Goal: Information Seeking & Learning: Learn about a topic

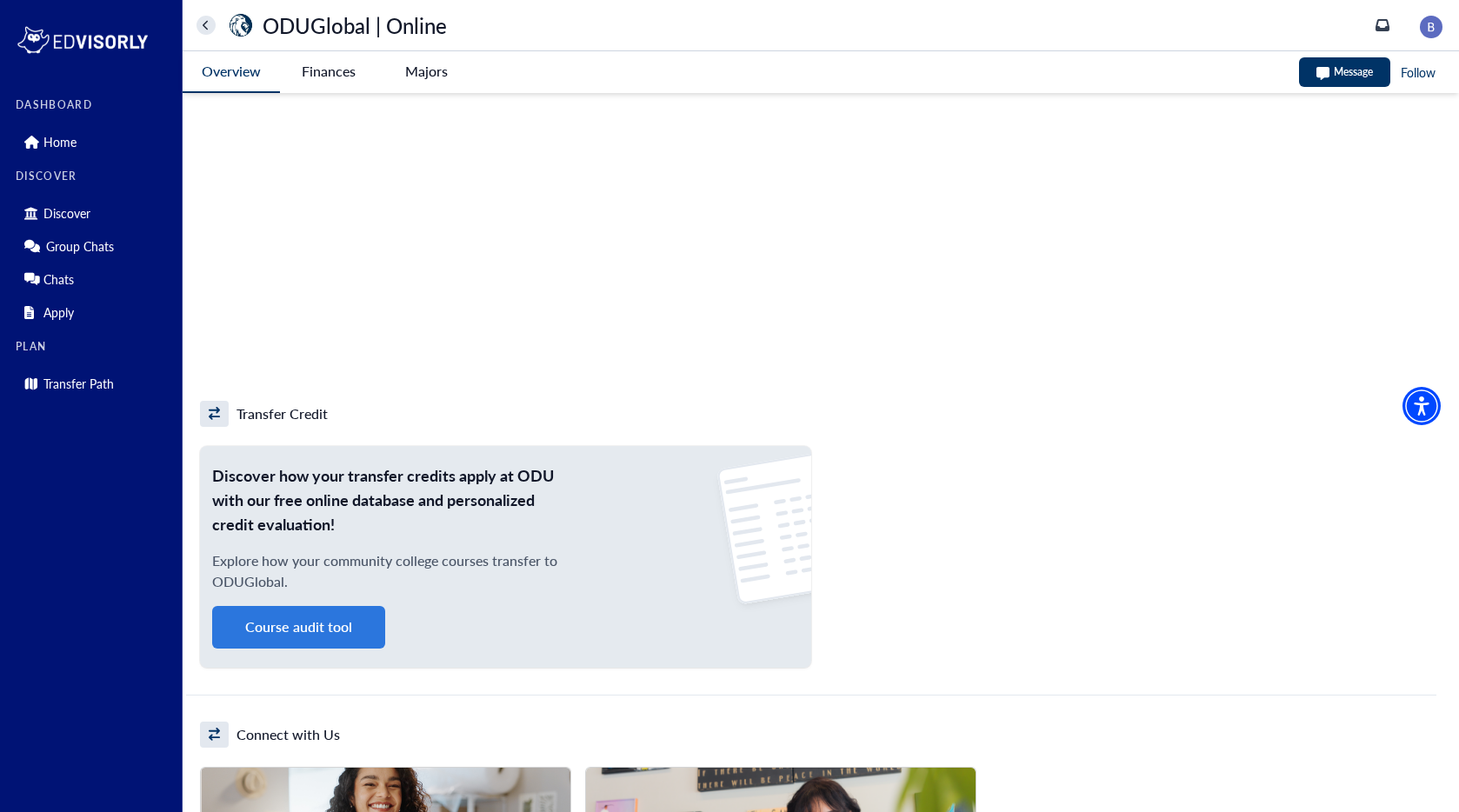
scroll to position [1096, 0]
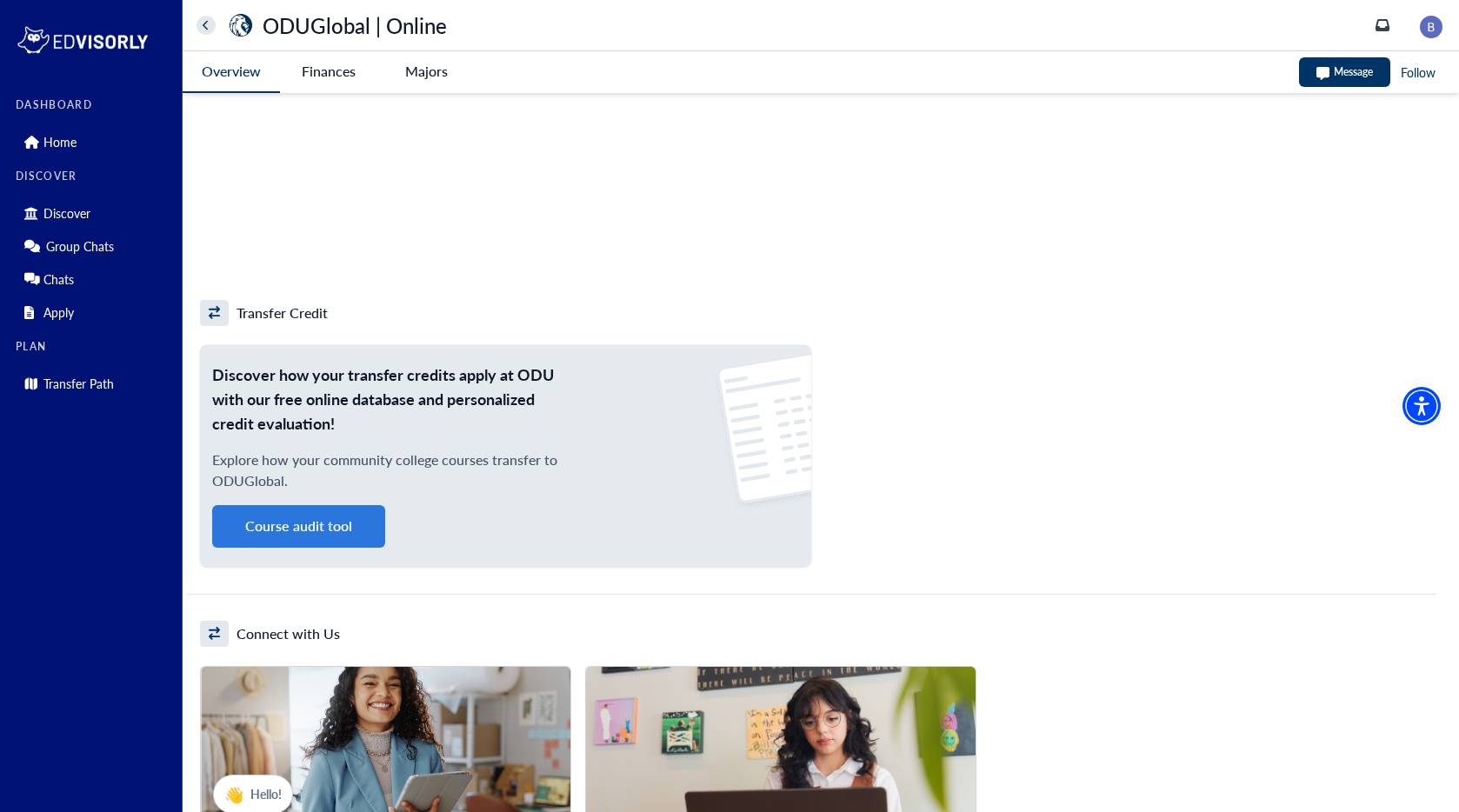
click at [324, 536] on button "Course audit tool" at bounding box center [298, 525] width 173 height 42
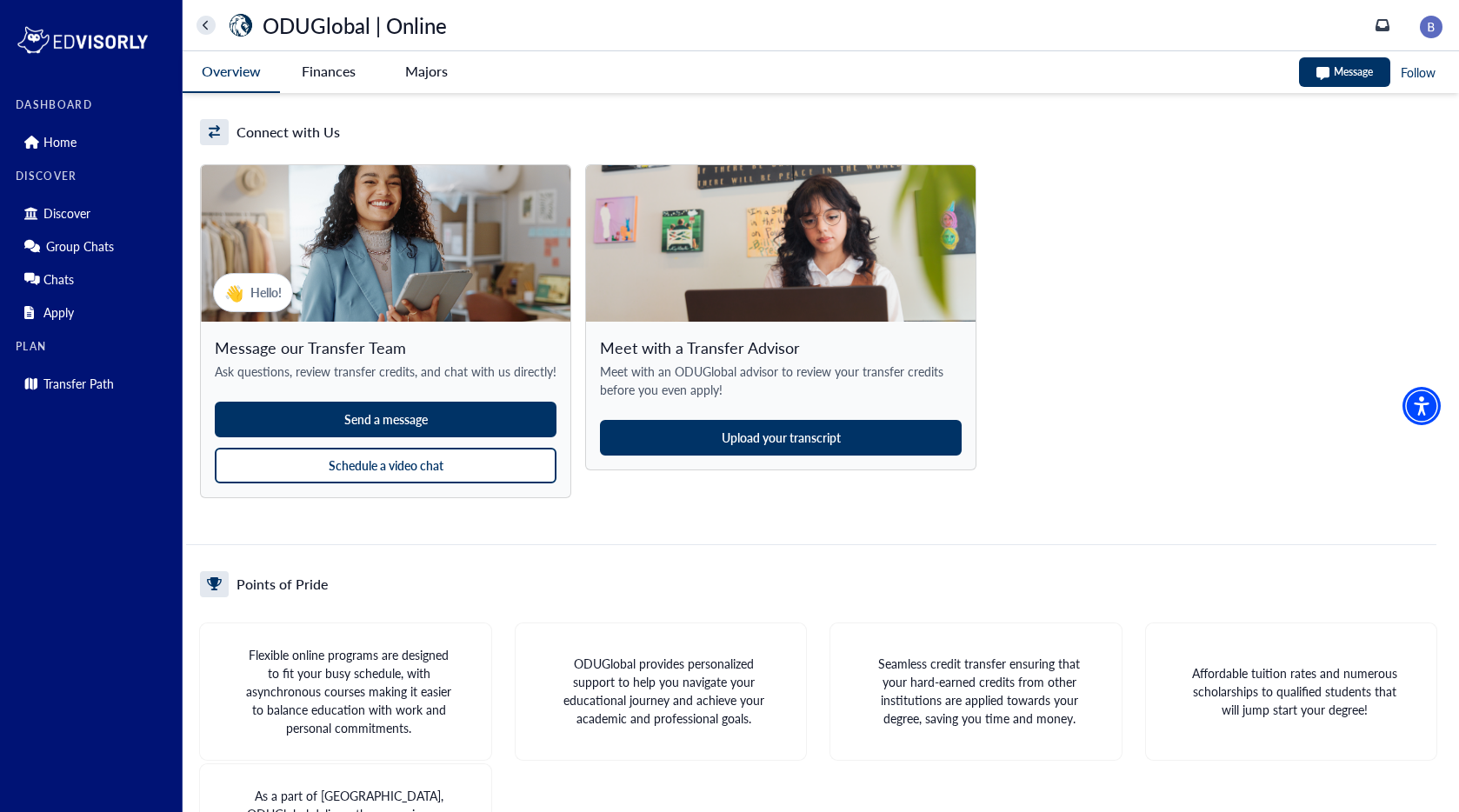
scroll to position [1598, 0]
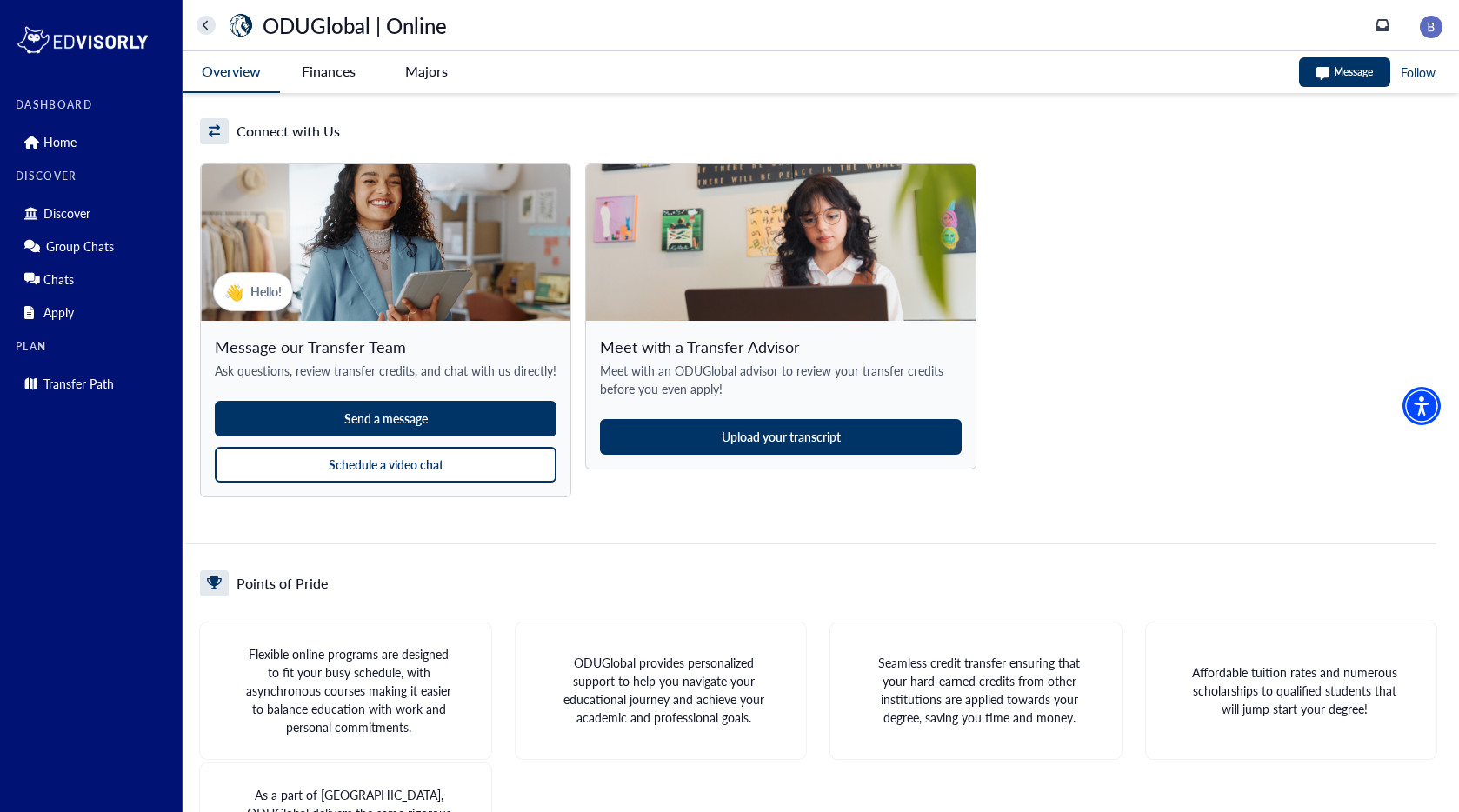
click at [418, 419] on button "Send a message" at bounding box center [385, 419] width 342 height 36
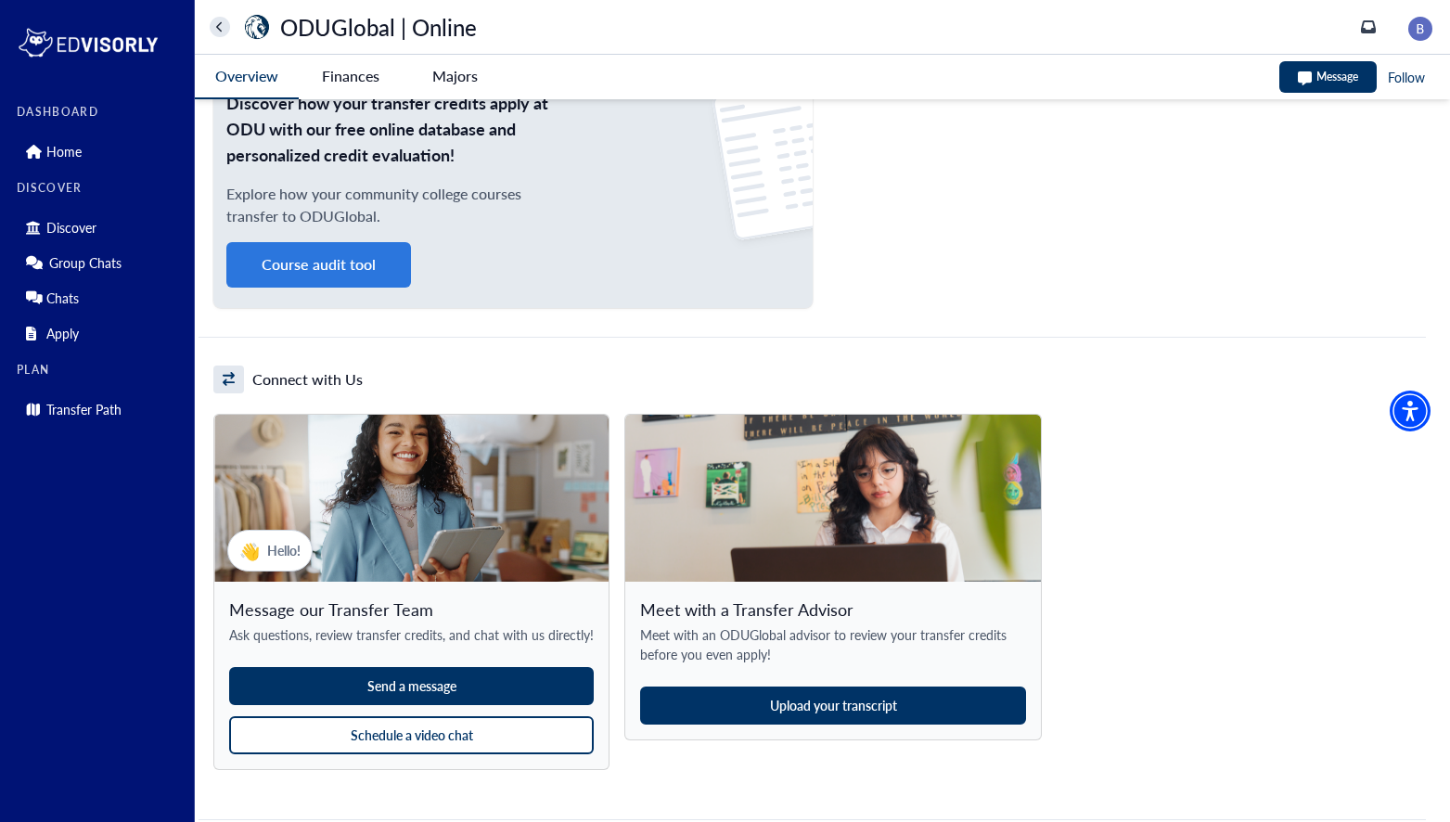
scroll to position [1466, 0]
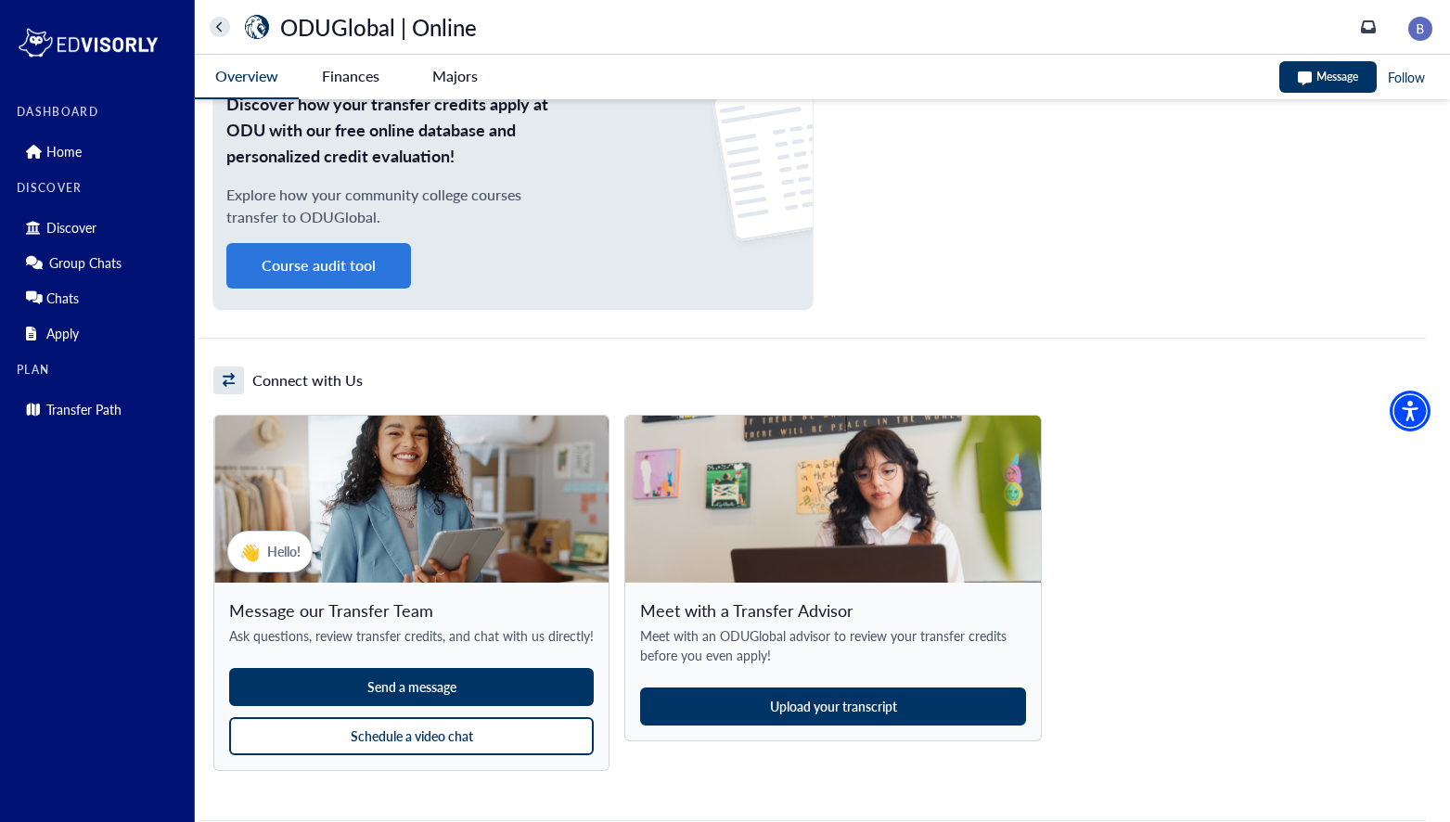
click at [298, 268] on button "Course audit tool" at bounding box center [318, 265] width 185 height 45
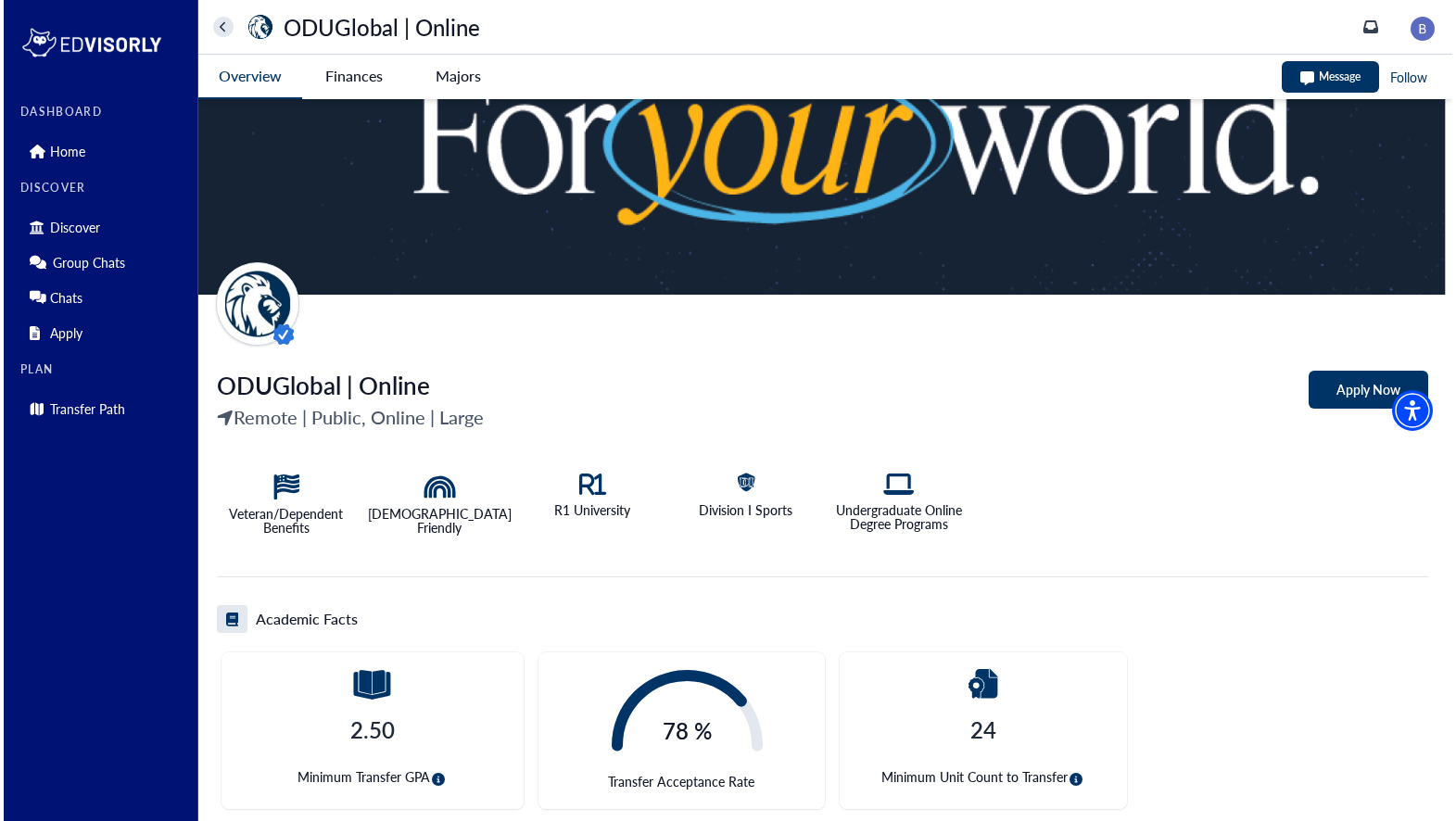
scroll to position [0, 0]
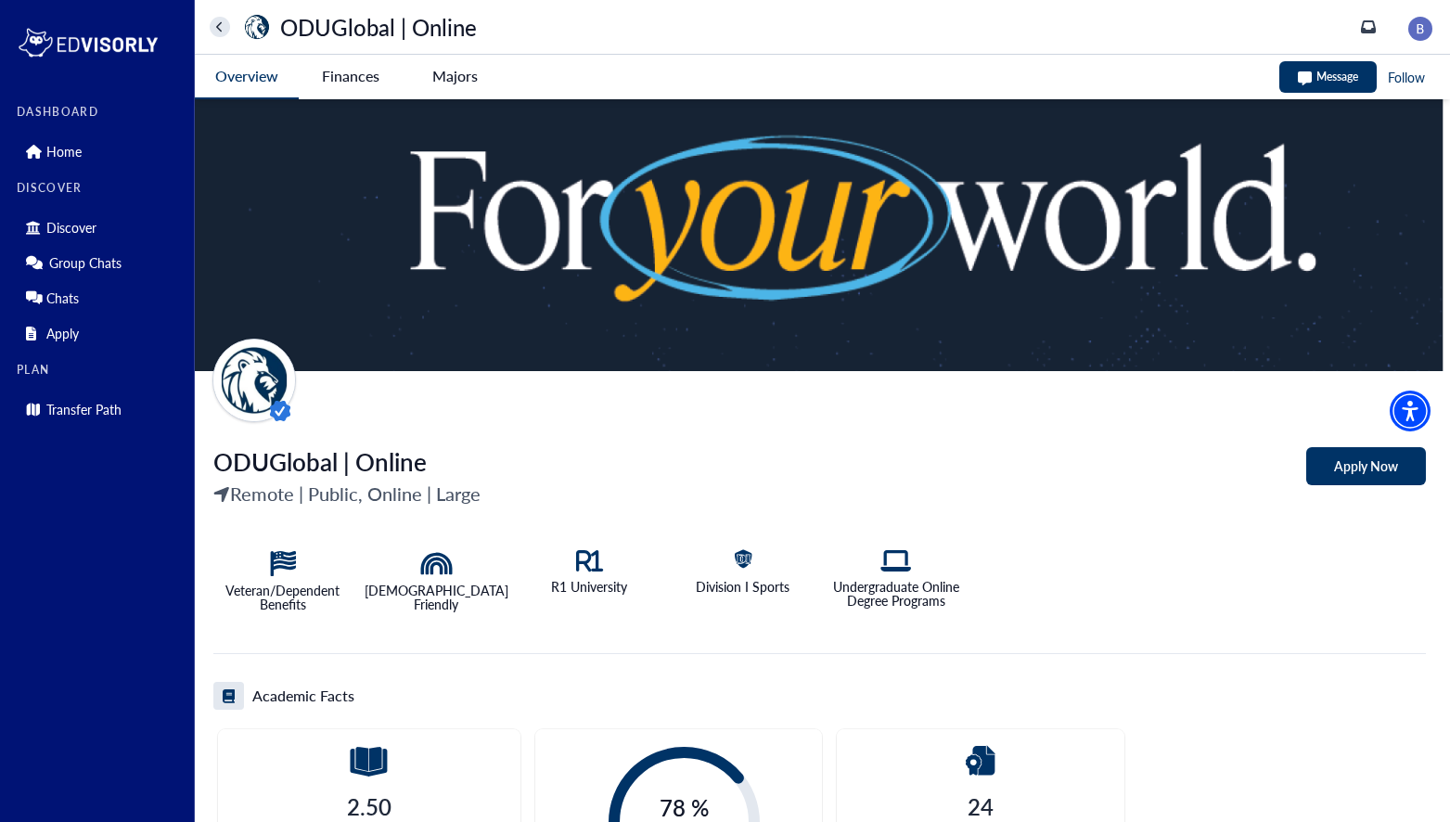
click at [338, 71] on Online-tag "Finances" at bounding box center [351, 76] width 104 height 43
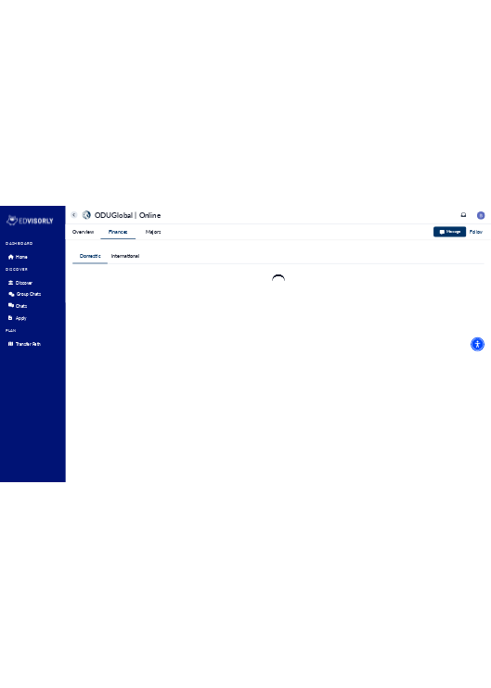
scroll to position [9, 0]
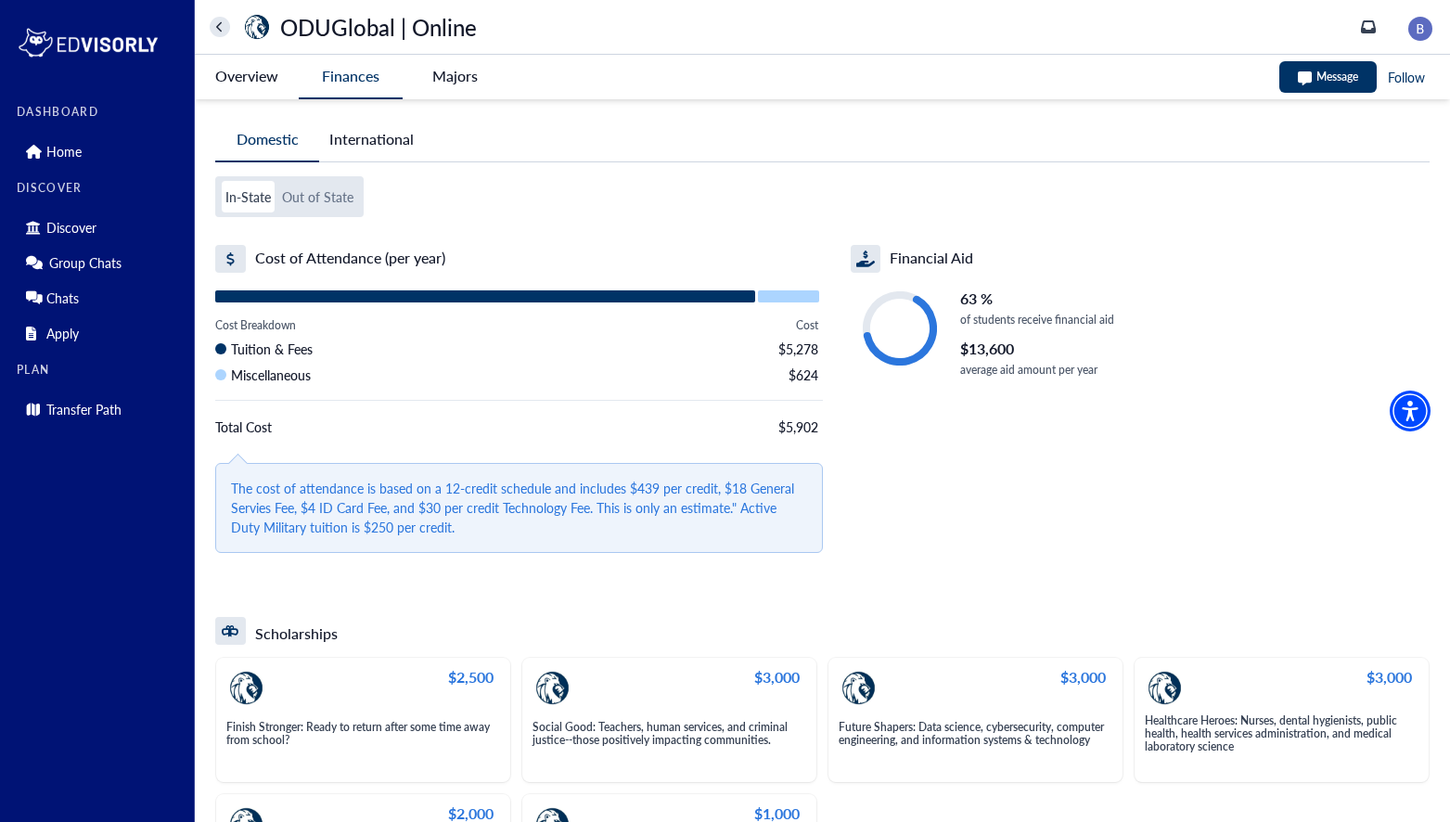
click at [238, 496] on span "The cost of attendance is based on a 12-credit schedule and includes $439 per c…" at bounding box center [519, 508] width 576 height 58
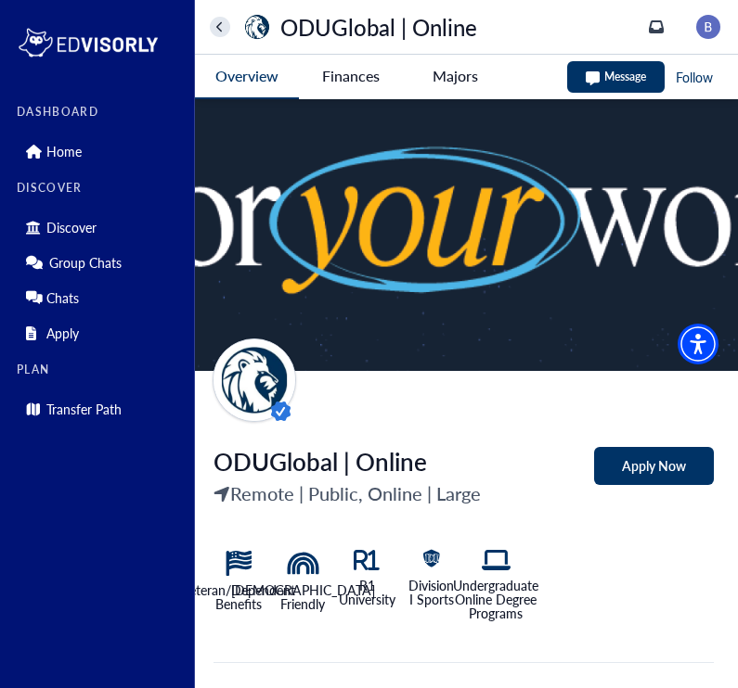
click at [369, 72] on Online-tag "Finances" at bounding box center [351, 76] width 104 height 43
